Goal: Transaction & Acquisition: Purchase product/service

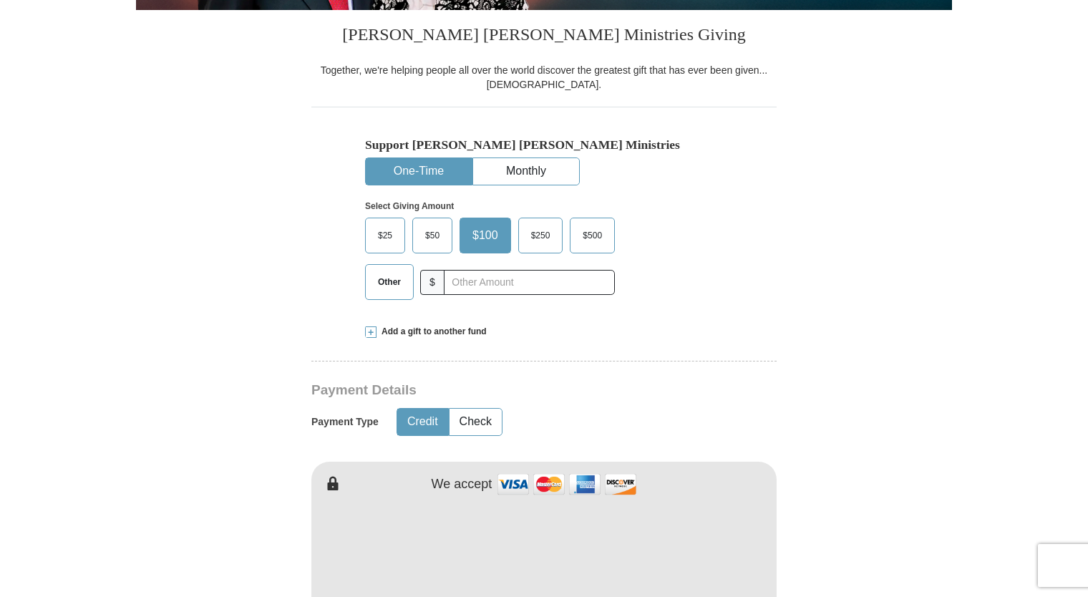
click at [389, 283] on span "Other" at bounding box center [389, 281] width 37 height 21
click at [0, 0] on input "Other" at bounding box center [0, 0] width 0 height 0
click at [389, 283] on span "Other" at bounding box center [392, 281] width 43 height 21
click at [0, 0] on input "Other" at bounding box center [0, 0] width 0 height 0
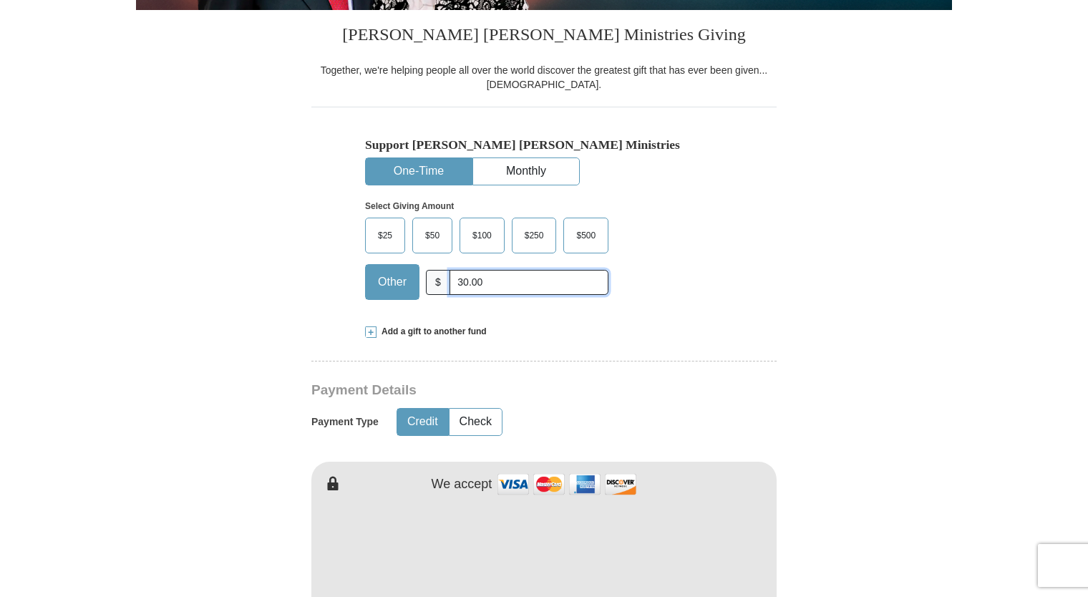
type input "30.00"
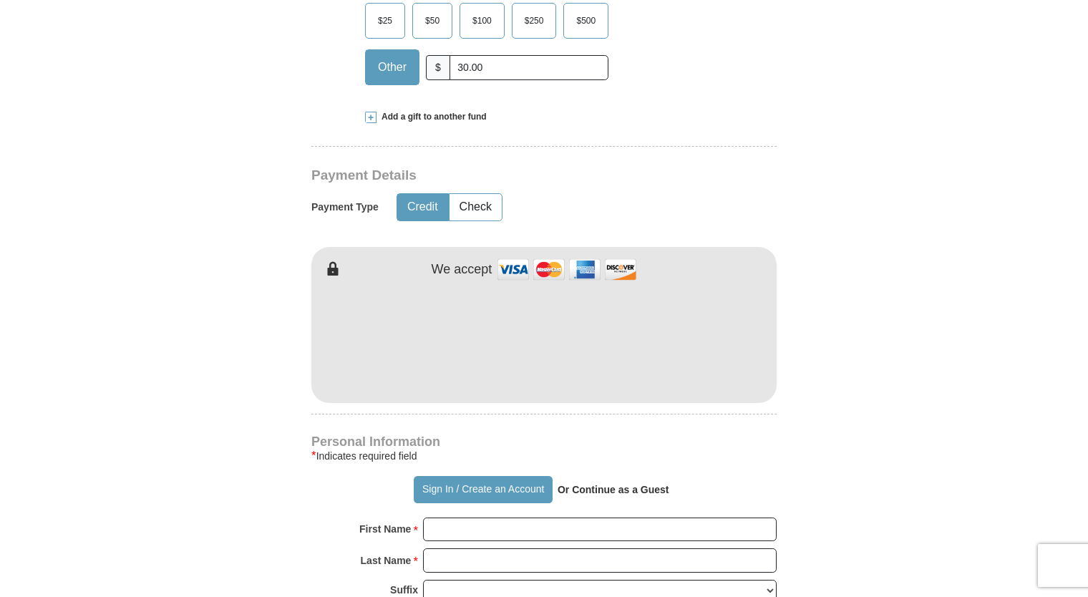
scroll to position [574, 0]
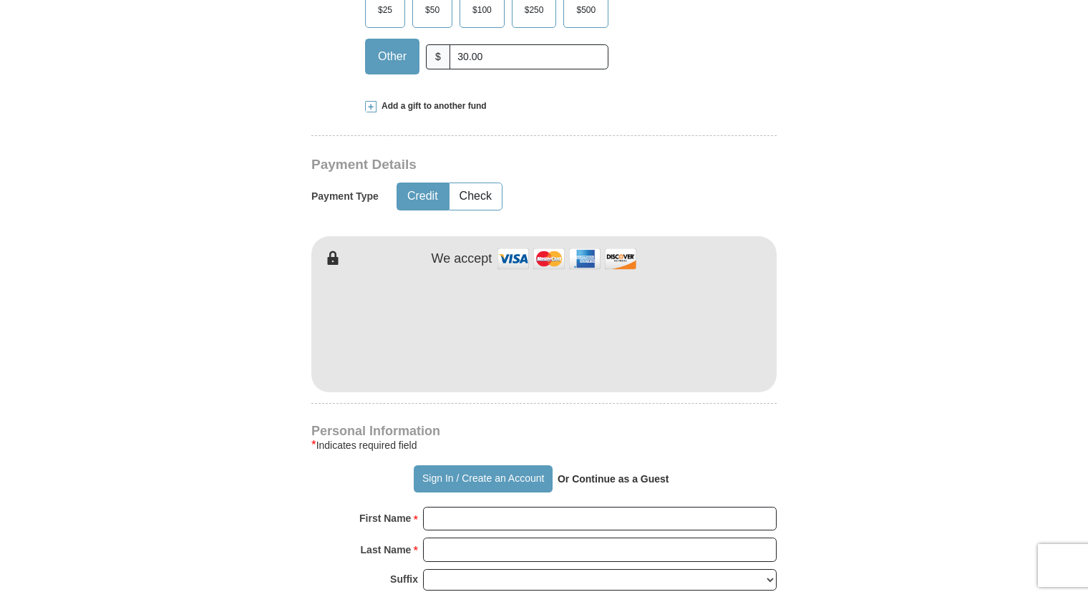
click at [595, 473] on strong "Or Continue as a Guest" at bounding box center [613, 478] width 112 height 11
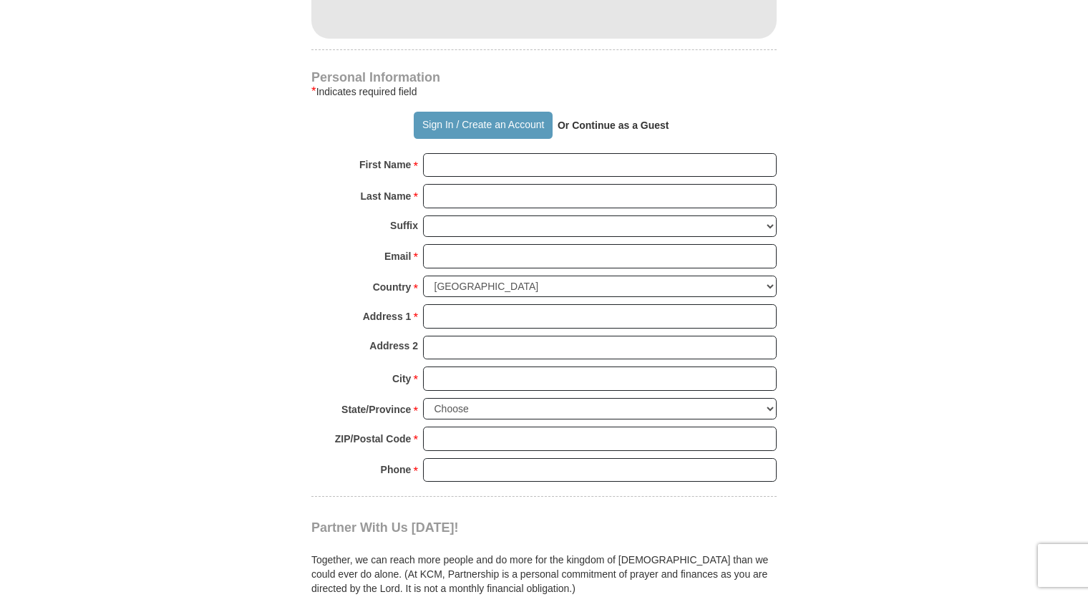
scroll to position [933, 0]
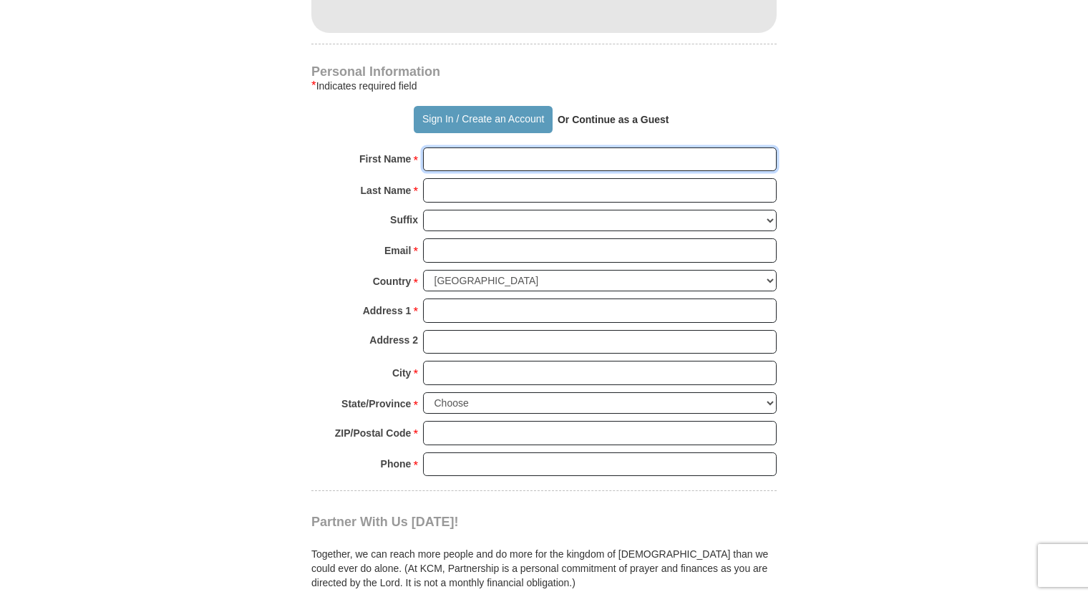
click at [437, 154] on input "First Name *" at bounding box center [600, 159] width 354 height 24
type input "[PERSON_NAME]"
type input "Spears"
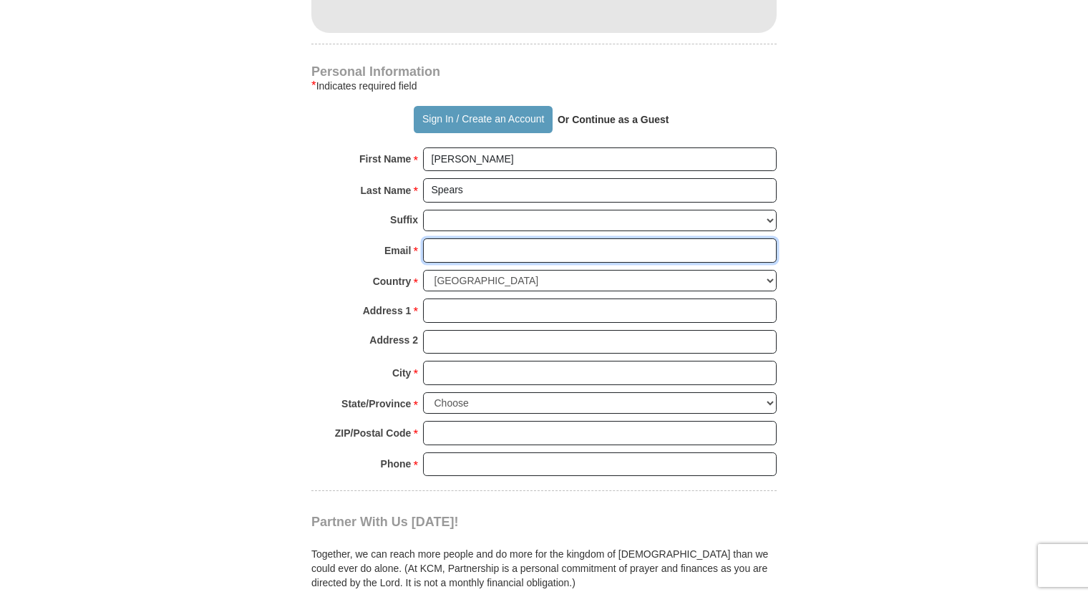
type input "[EMAIL_ADDRESS][DOMAIN_NAME]"
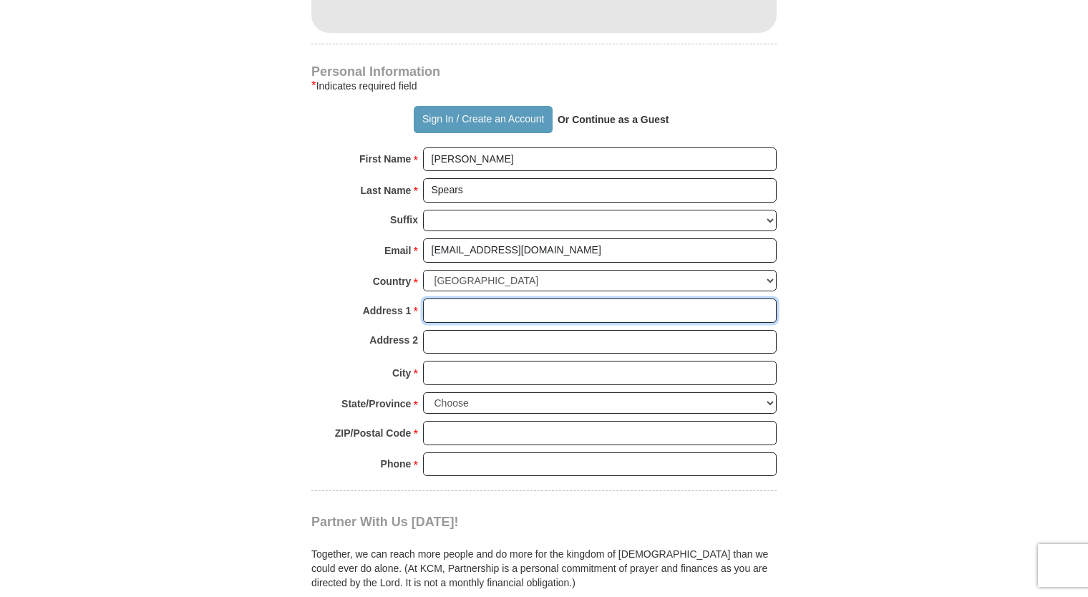
type input "7447 [GEOGRAPHIC_DATA]"
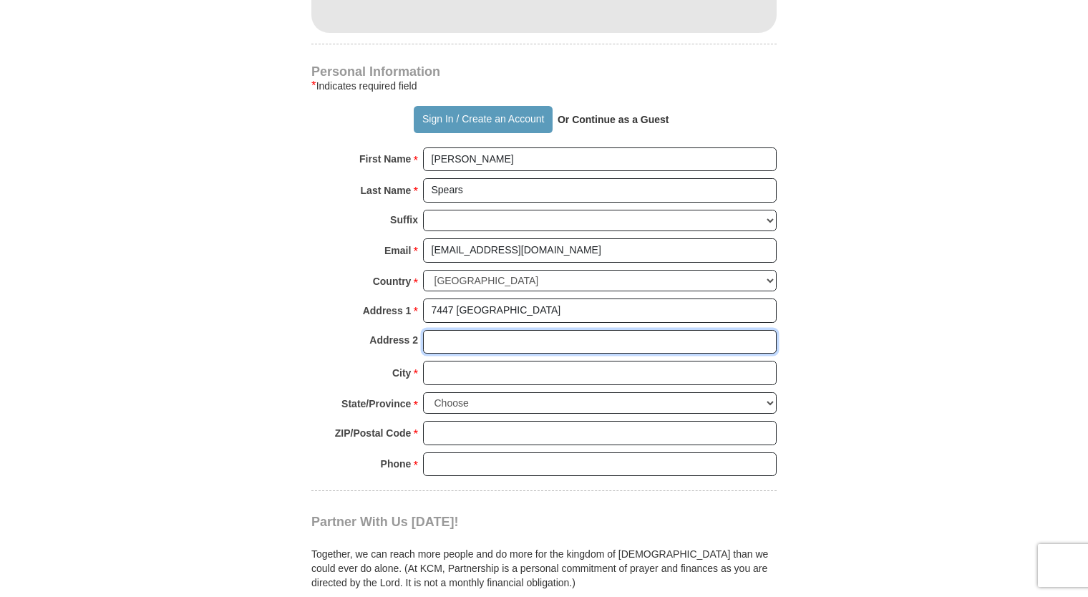
type input "2nd floor"
type input "[GEOGRAPHIC_DATA]"
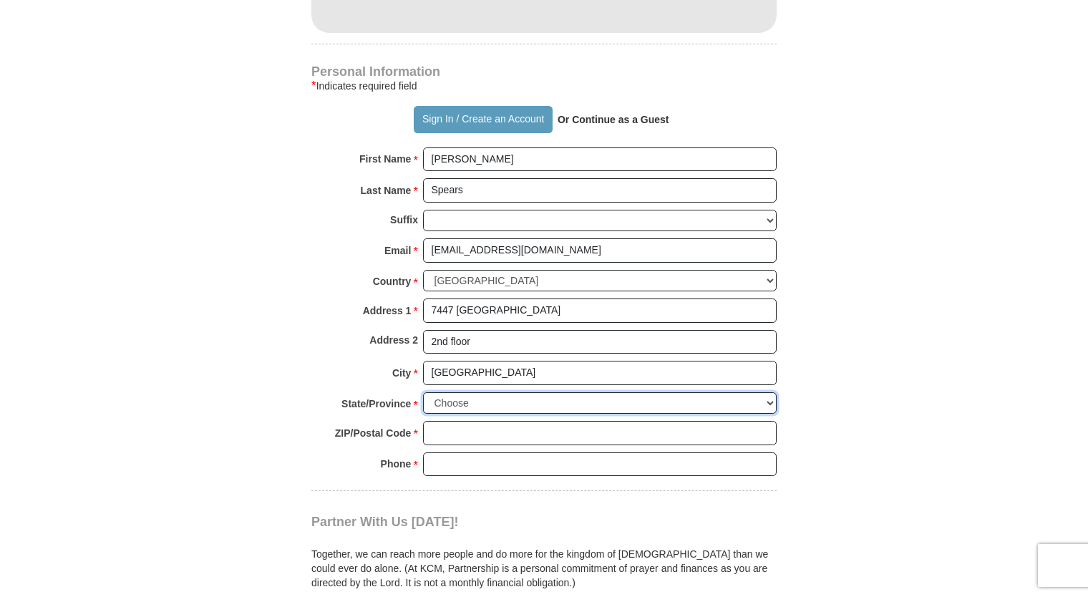
select select "IL"
type input "60619"
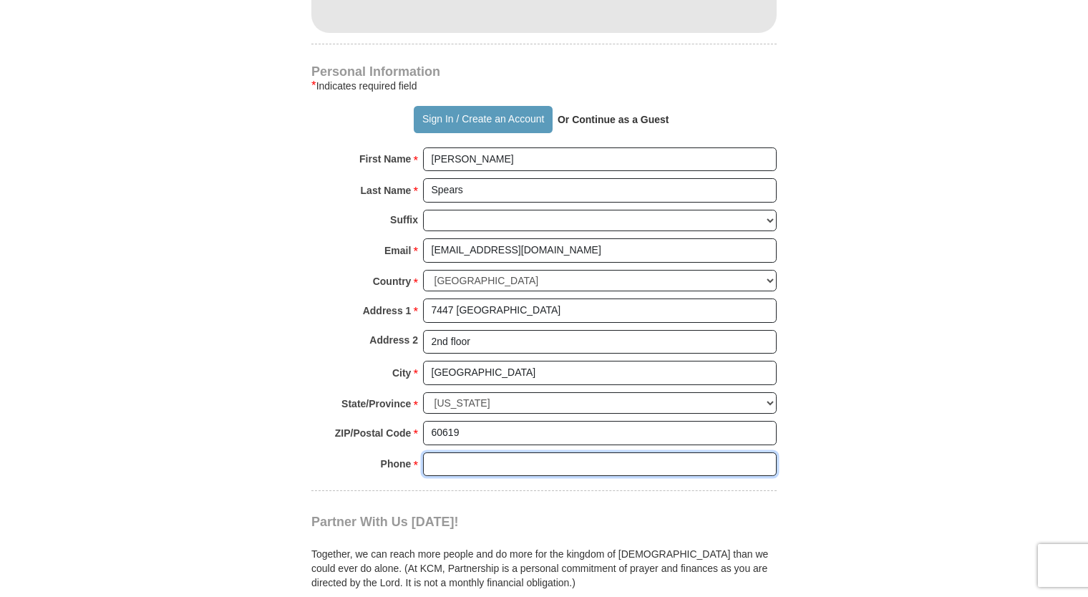
type input "7737834770"
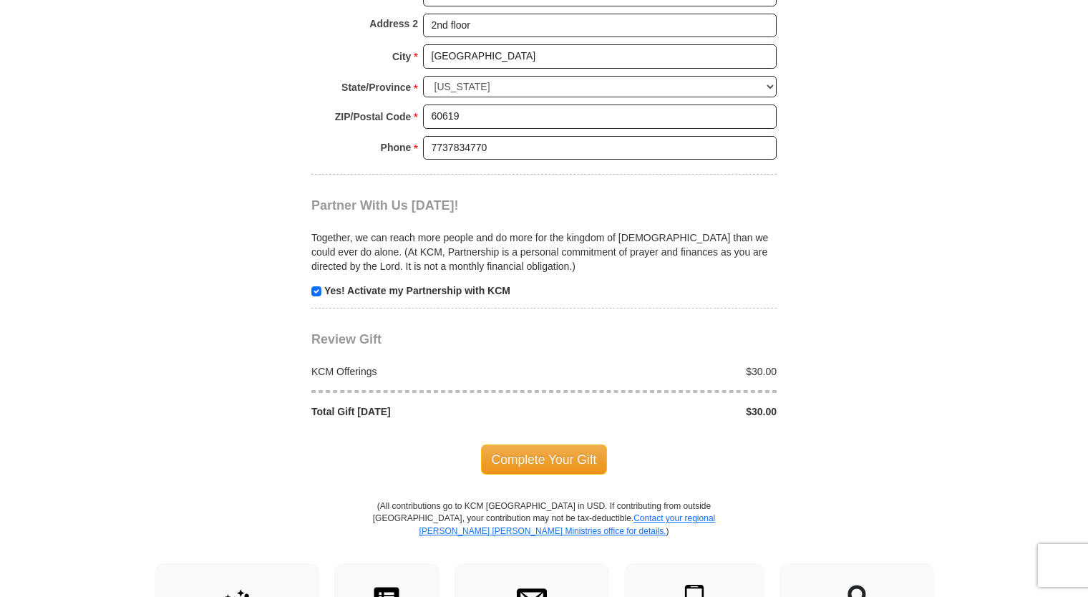
scroll to position [1276, 0]
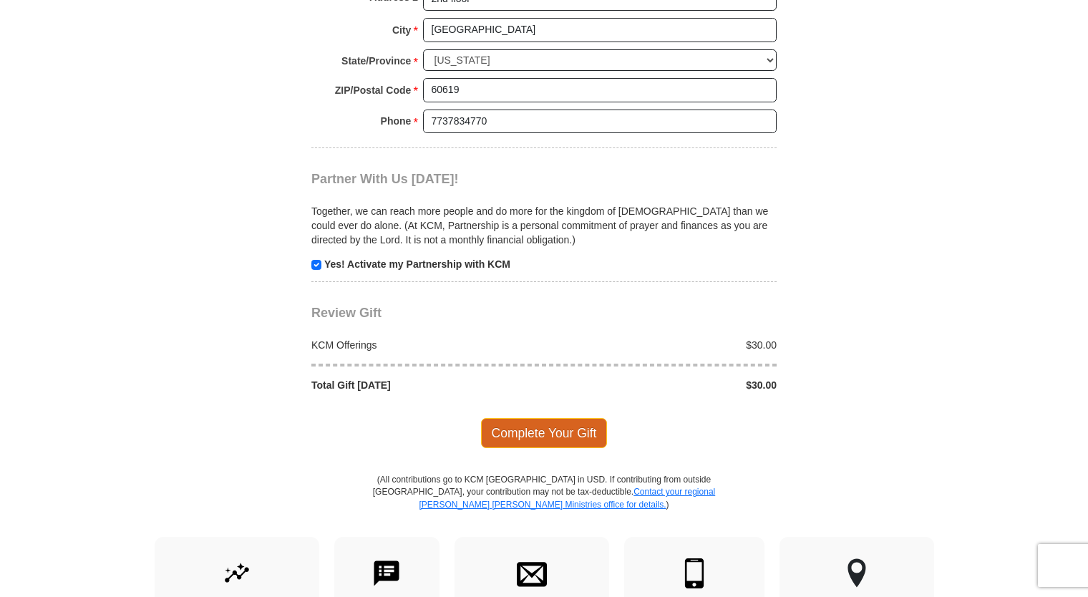
click at [535, 422] on span "Complete Your Gift" at bounding box center [544, 433] width 127 height 30
